Goal: Go to known website: Access a specific website the user already knows

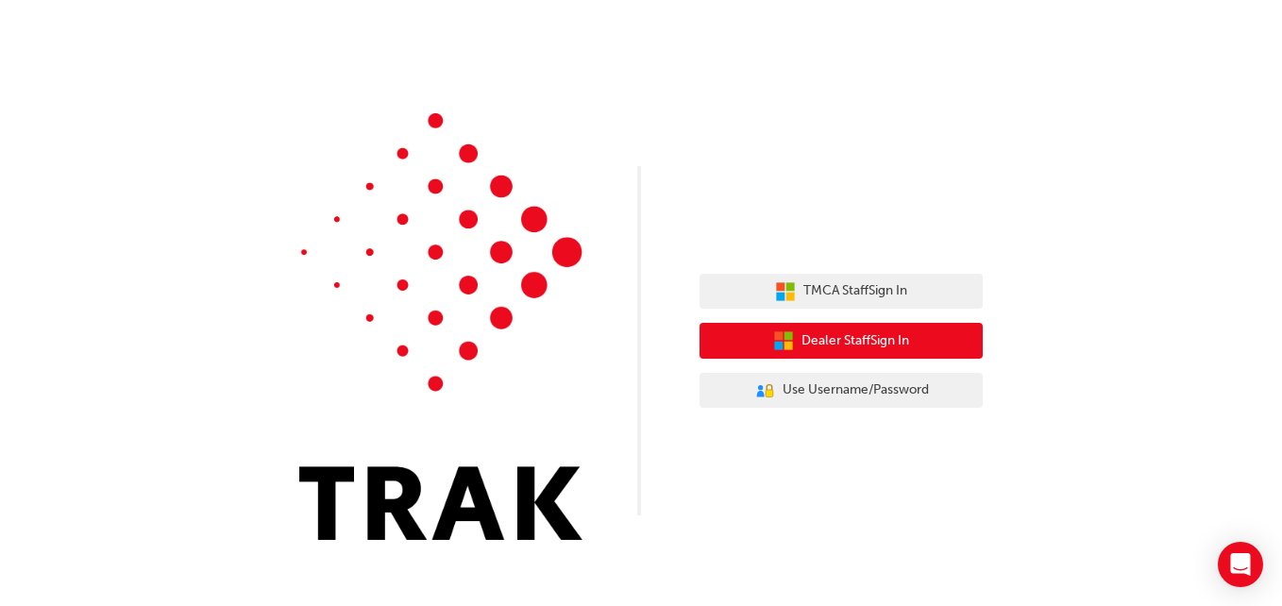
click at [818, 338] on span "Dealer Staff Sign In" at bounding box center [855, 341] width 108 height 22
